Goal: Task Accomplishment & Management: Use online tool/utility

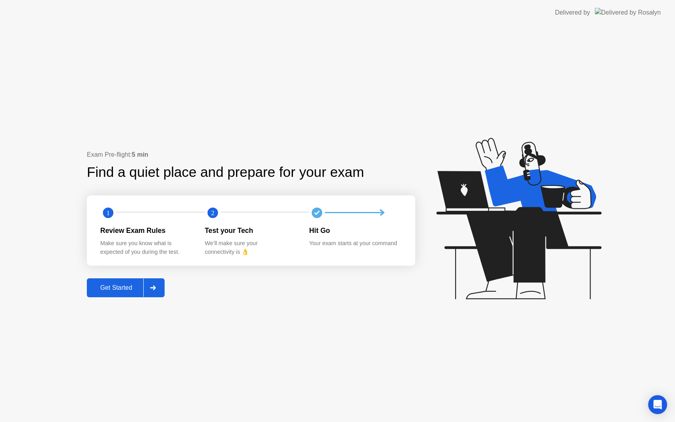
click at [120, 284] on div "Get Started" at bounding box center [116, 287] width 54 height 7
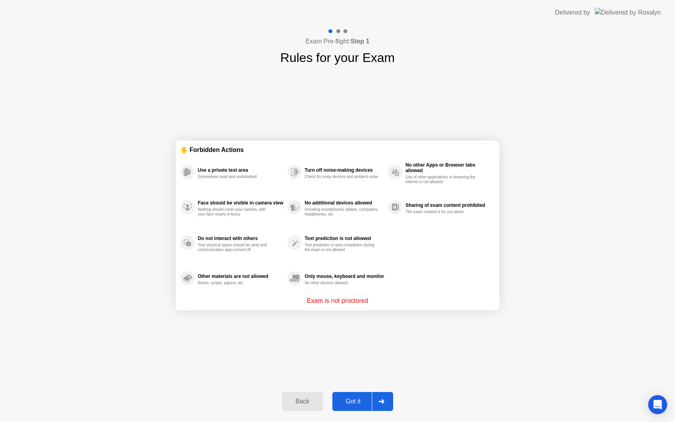
click at [356, 399] on div "Got it" at bounding box center [353, 401] width 37 height 7
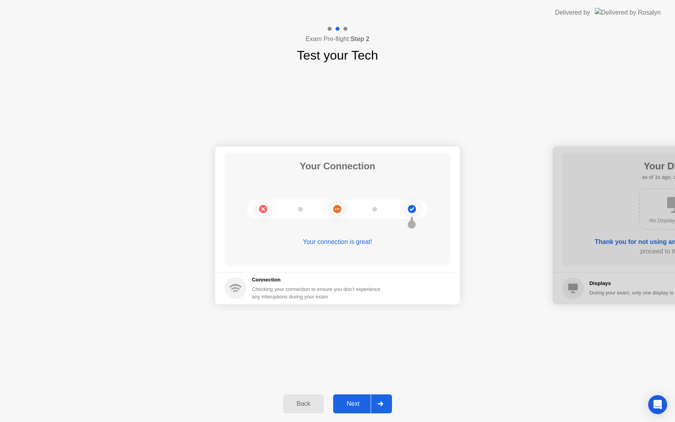
click at [361, 404] on div "Next" at bounding box center [352, 403] width 35 height 7
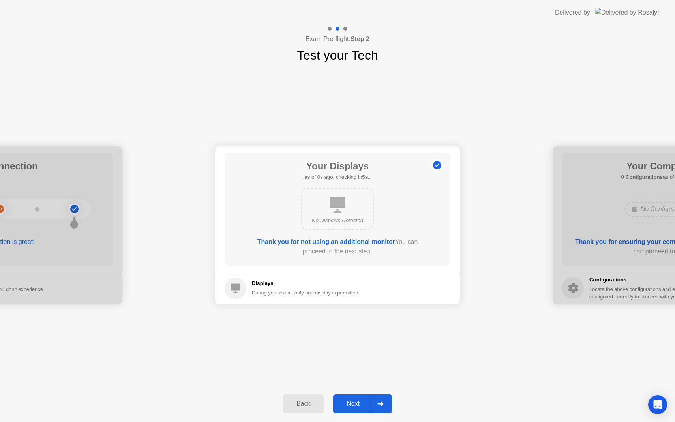
click at [361, 404] on div "Next" at bounding box center [352, 403] width 35 height 7
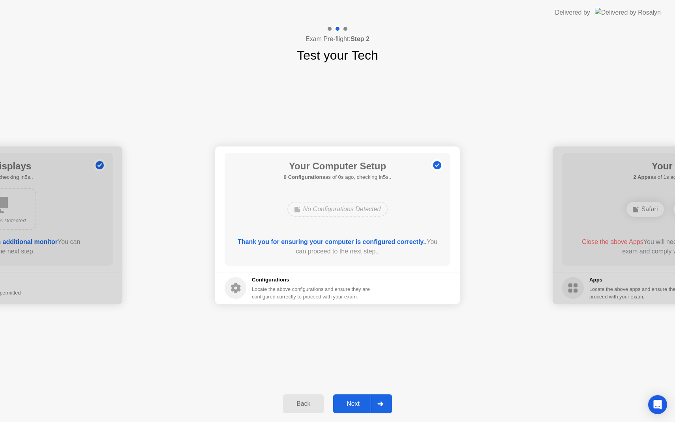
click at [362, 404] on div "Next" at bounding box center [352, 403] width 35 height 7
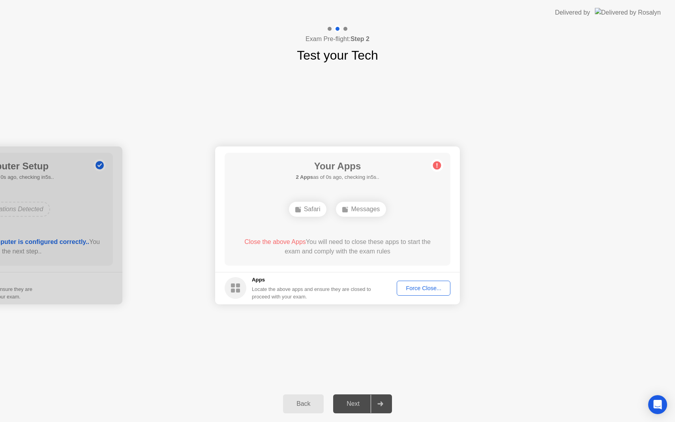
click at [362, 404] on div "Next" at bounding box center [352, 403] width 35 height 7
click at [428, 289] on div "Force Close..." at bounding box center [423, 288] width 48 height 6
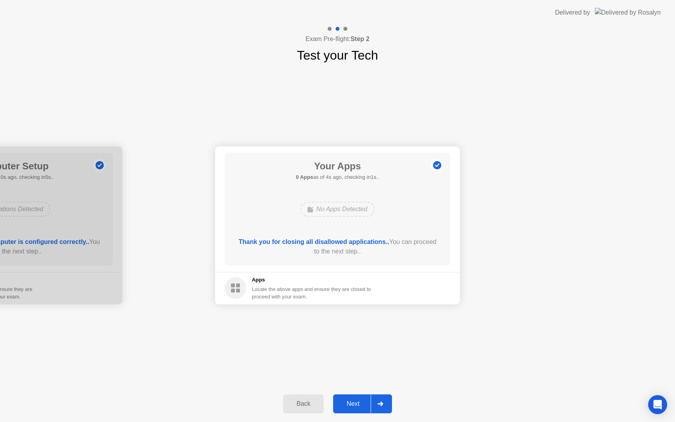
click at [354, 404] on div "Next" at bounding box center [352, 403] width 35 height 7
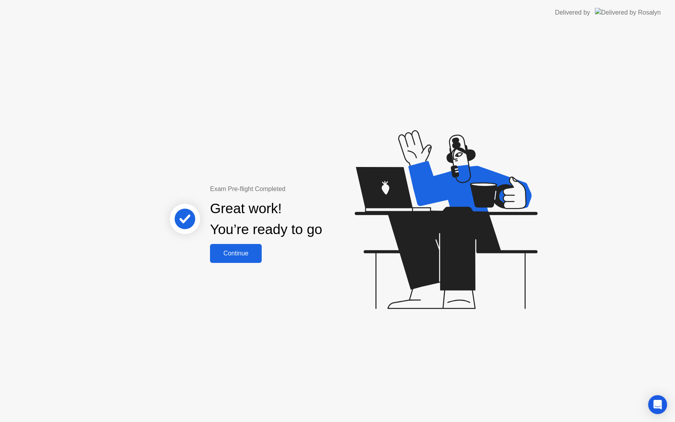
click at [238, 257] on div "Continue" at bounding box center [235, 253] width 47 height 7
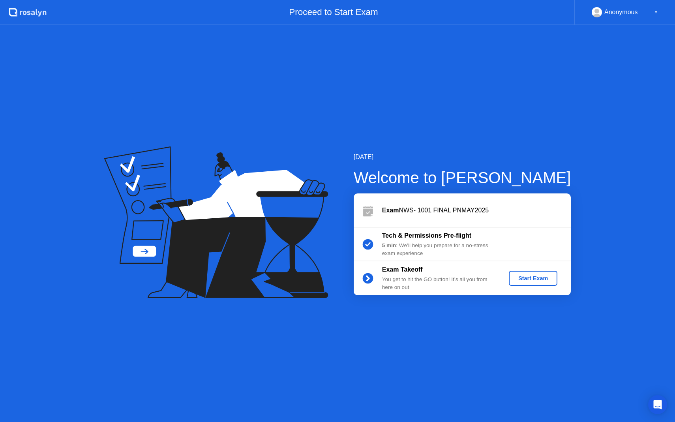
click at [536, 276] on div "Start Exam" at bounding box center [533, 278] width 42 height 6
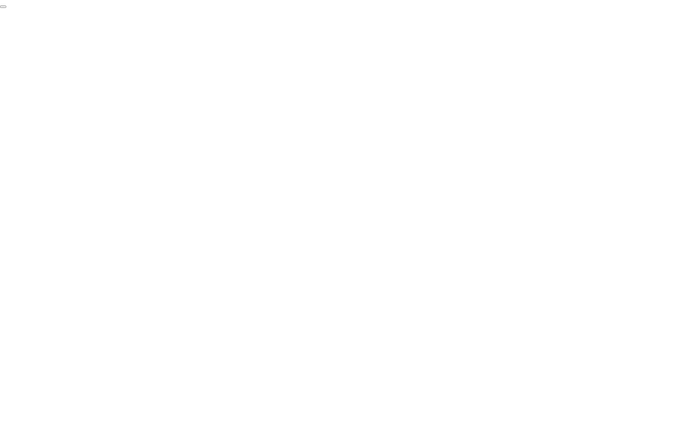
click div "End Proctoring Session"
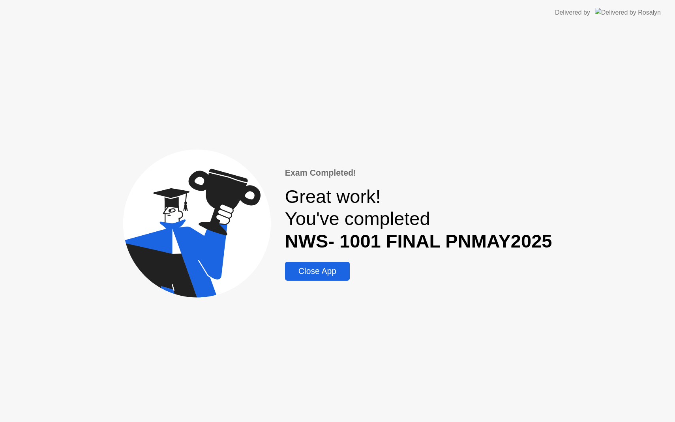
click at [328, 275] on div "Close App" at bounding box center [317, 270] width 60 height 9
